Goal: Use online tool/utility: Utilize a website feature to perform a specific function

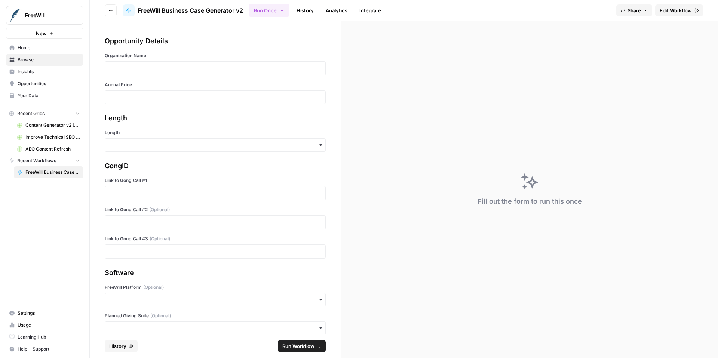
click at [221, 64] on div at bounding box center [215, 68] width 221 height 14
click at [202, 66] on p at bounding box center [215, 68] width 211 height 7
click at [253, 94] on input "Annual Price" at bounding box center [215, 97] width 211 height 7
type input "19500"
click at [267, 142] on input "Length" at bounding box center [215, 144] width 211 height 7
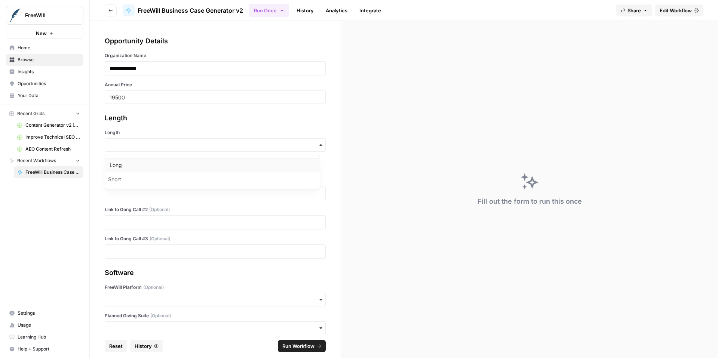
click at [191, 168] on div "Long" at bounding box center [212, 165] width 215 height 14
click at [153, 191] on p at bounding box center [215, 193] width 211 height 7
click at [203, 224] on p at bounding box center [215, 222] width 211 height 7
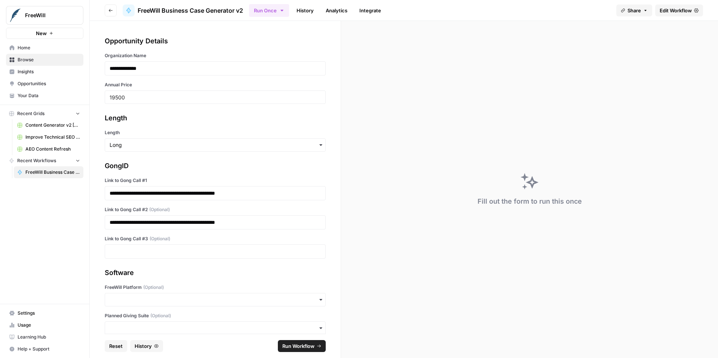
click at [194, 256] on div at bounding box center [215, 251] width 221 height 14
click at [196, 253] on p at bounding box center [215, 251] width 211 height 7
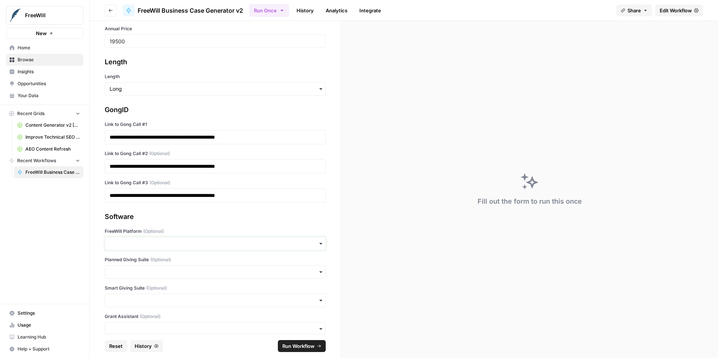
click at [199, 243] on input "FreeWill Platform (Optional)" at bounding box center [215, 243] width 211 height 7
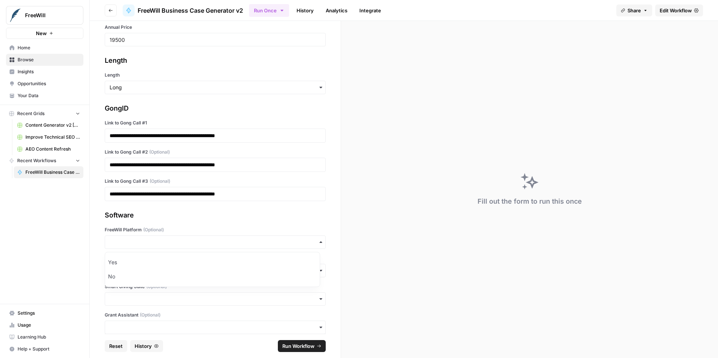
click at [208, 212] on div "Software" at bounding box center [215, 215] width 221 height 10
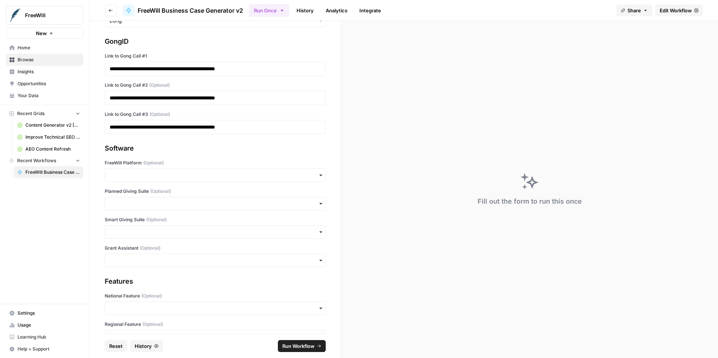
scroll to position [125, 0]
click at [182, 169] on div "button" at bounding box center [215, 174] width 221 height 13
click at [175, 190] on div "Yes" at bounding box center [212, 195] width 215 height 14
click at [172, 196] on div "Planned Giving Suite (Optional)" at bounding box center [215, 199] width 221 height 22
click at [172, 203] on input "Planned Giving Suite (Optional)" at bounding box center [215, 203] width 211 height 7
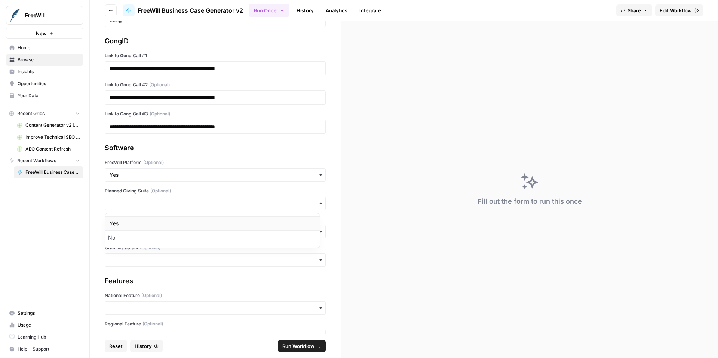
click at [173, 221] on div "Yes" at bounding box center [212, 223] width 215 height 14
click at [170, 227] on div "button" at bounding box center [215, 231] width 221 height 13
click at [168, 245] on div "Yes" at bounding box center [212, 252] width 215 height 14
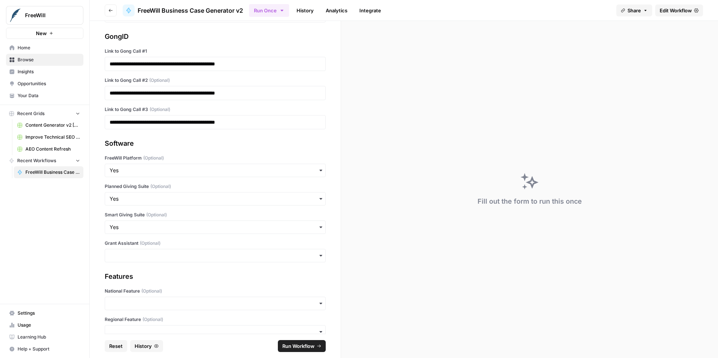
scroll to position [135, 0]
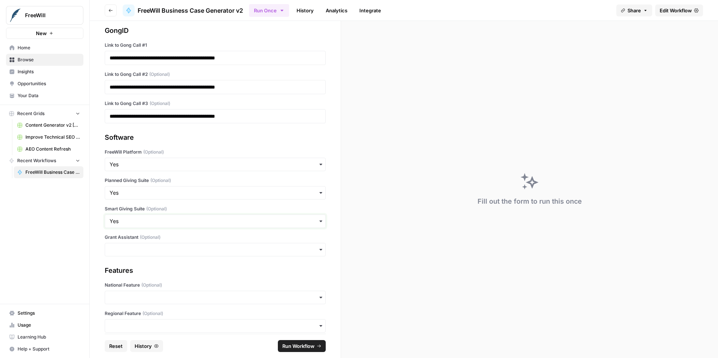
click at [176, 223] on input "Smart Giving Suite (Optional)" at bounding box center [215, 221] width 211 height 7
click at [171, 225] on input "Smart Giving Suite (Optional)" at bounding box center [215, 221] width 211 height 7
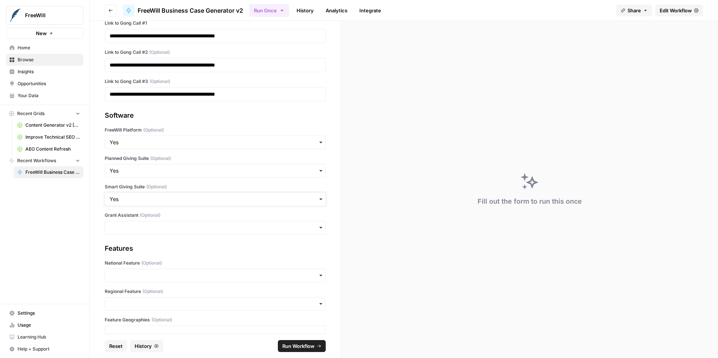
scroll to position [172, 0]
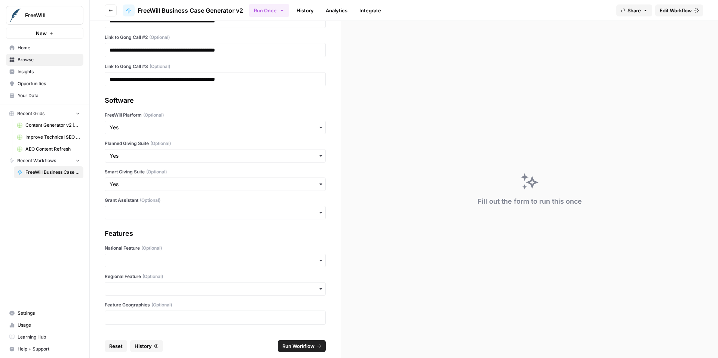
click at [290, 348] on span "Run Workflow" at bounding box center [298, 345] width 32 height 7
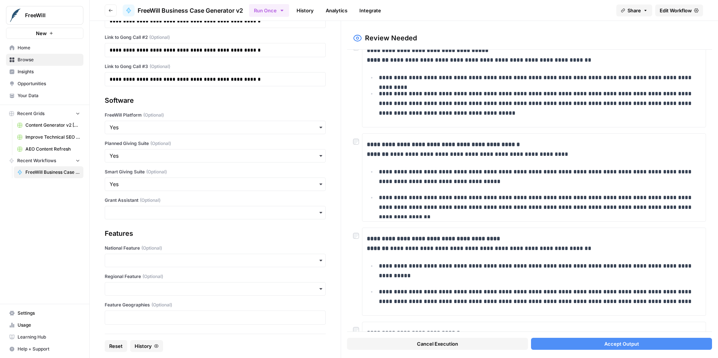
scroll to position [0, 0]
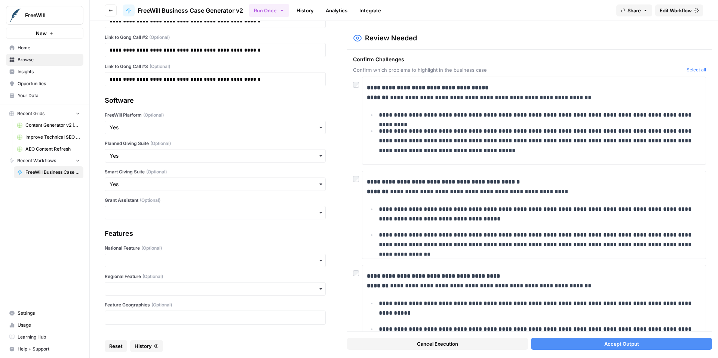
click at [356, 89] on div "**********" at bounding box center [529, 121] width 353 height 88
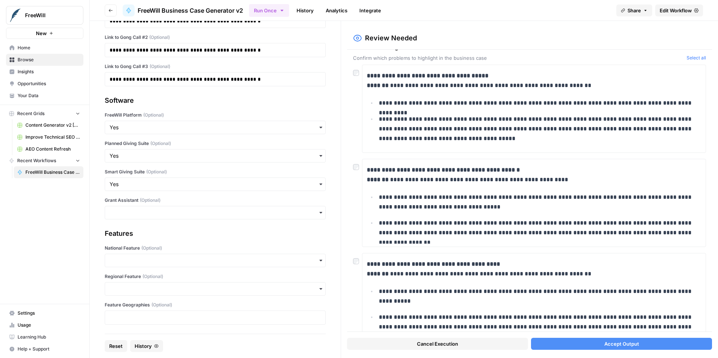
click at [352, 167] on div "**********" at bounding box center [529, 191] width 365 height 282
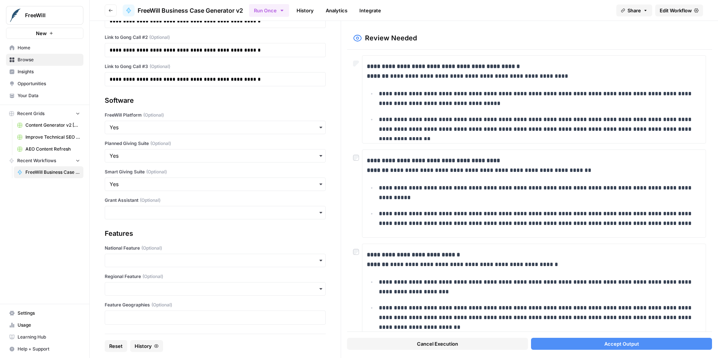
scroll to position [132, 0]
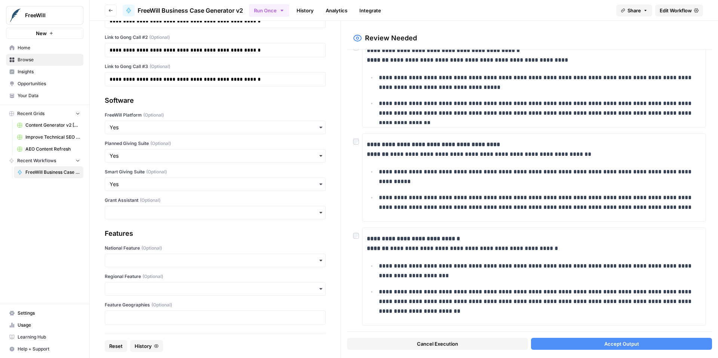
click at [356, 138] on div at bounding box center [357, 139] width 9 height 12
click at [360, 145] on div "**********" at bounding box center [529, 177] width 353 height 88
click at [614, 347] on span "Accept Output" at bounding box center [621, 343] width 35 height 7
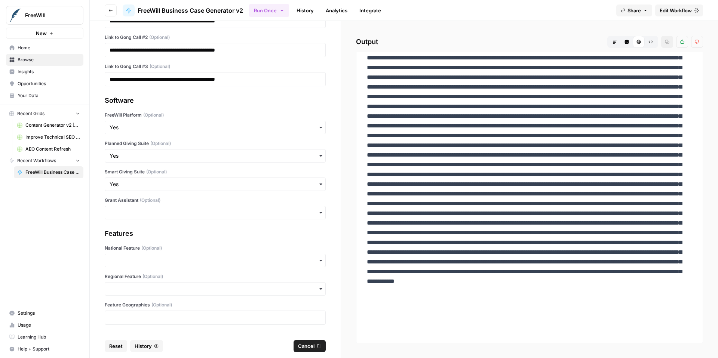
scroll to position [19, 0]
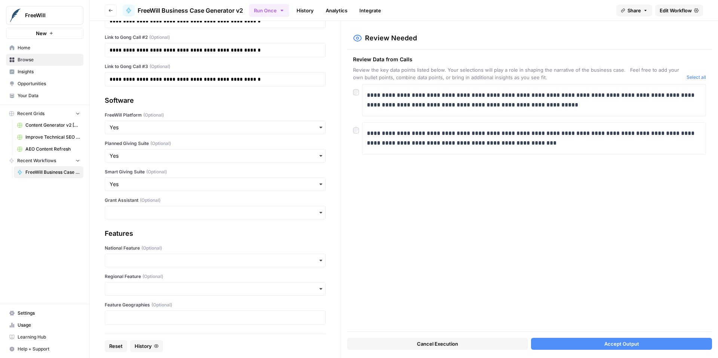
click at [587, 346] on button "Accept Output" at bounding box center [621, 344] width 181 height 12
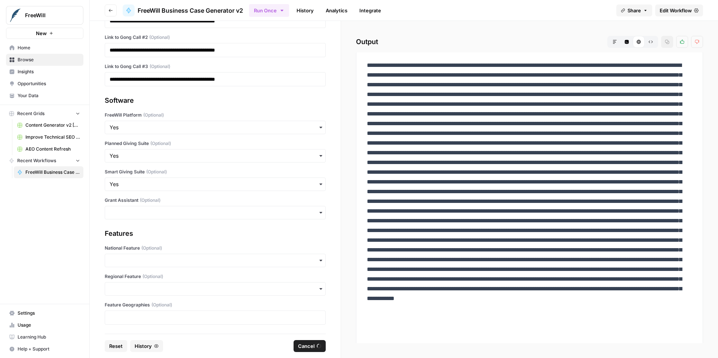
scroll to position [0, 0]
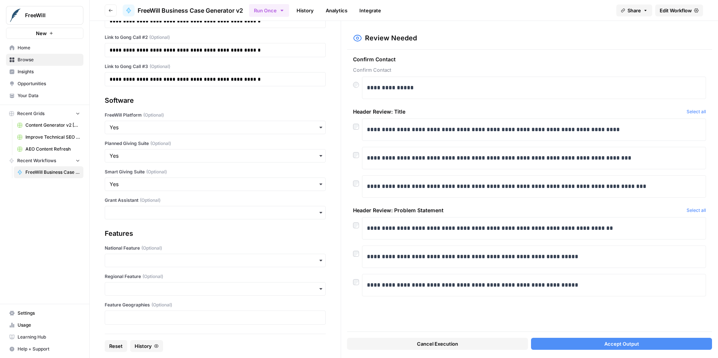
click at [360, 128] on div at bounding box center [357, 125] width 9 height 12
click at [357, 234] on div "**********" at bounding box center [529, 228] width 353 height 22
click at [356, 187] on div "**********" at bounding box center [529, 186] width 353 height 22
click at [356, 160] on div "**********" at bounding box center [529, 158] width 353 height 22
click at [623, 348] on button "Accept Output" at bounding box center [621, 344] width 181 height 12
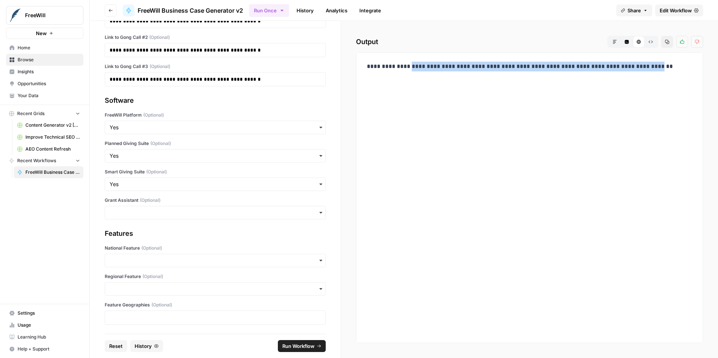
drag, startPoint x: 400, startPoint y: 65, endPoint x: 678, endPoint y: 67, distance: 277.8
click at [678, 67] on p "**********" at bounding box center [529, 67] width 325 height 10
copy p "**********"
